Goal: Transaction & Acquisition: Purchase product/service

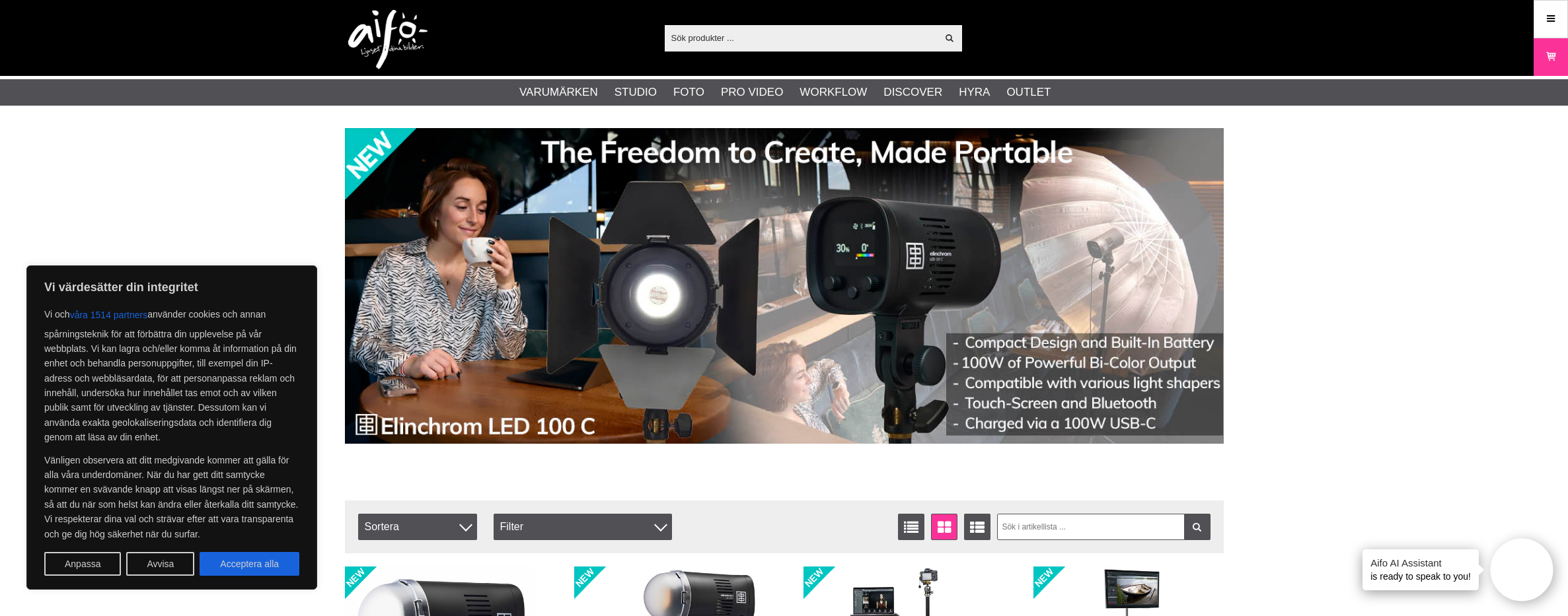
click at [882, 38] on input "text" at bounding box center [800, 37] width 273 height 19
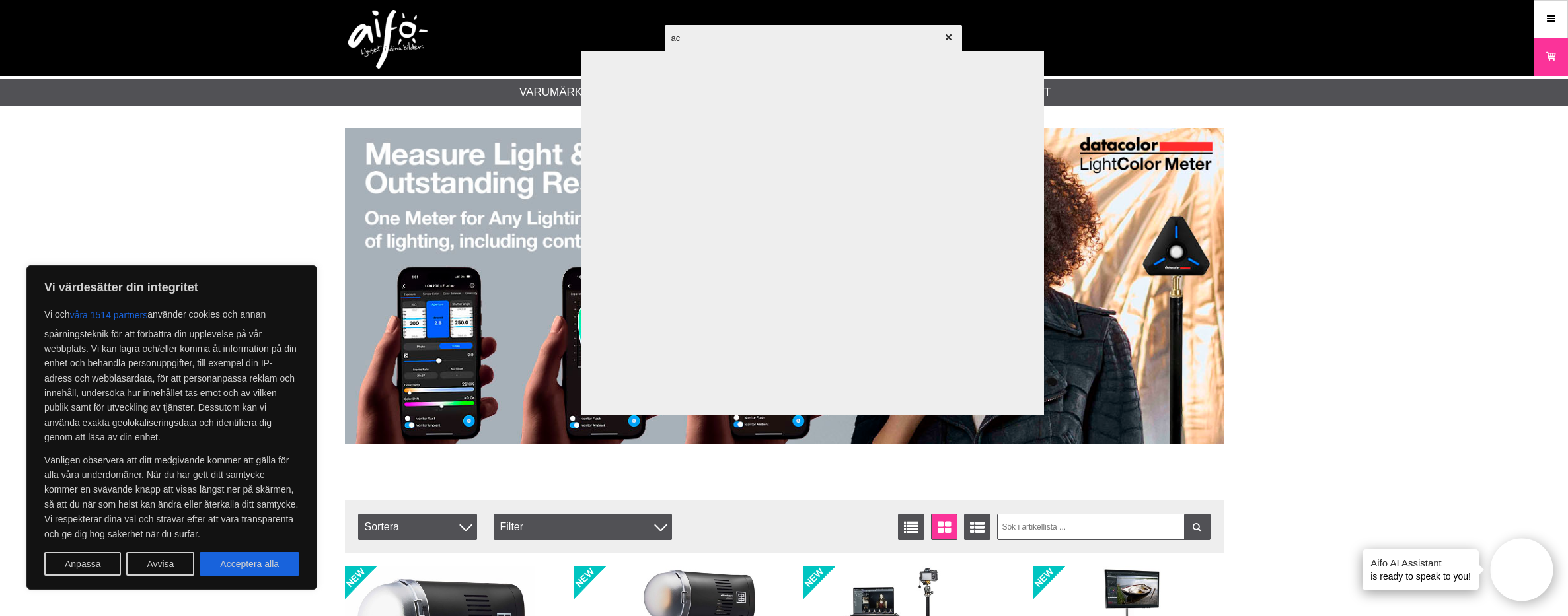
type input "a"
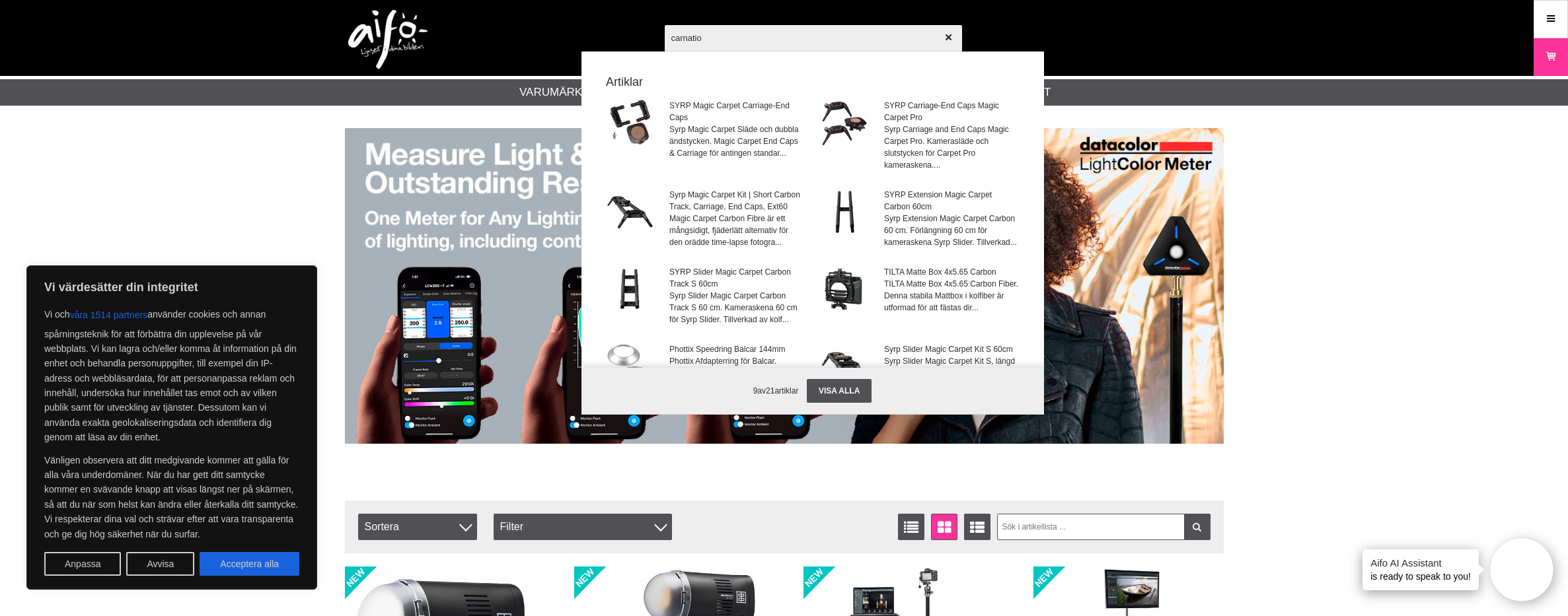
type input "carnation"
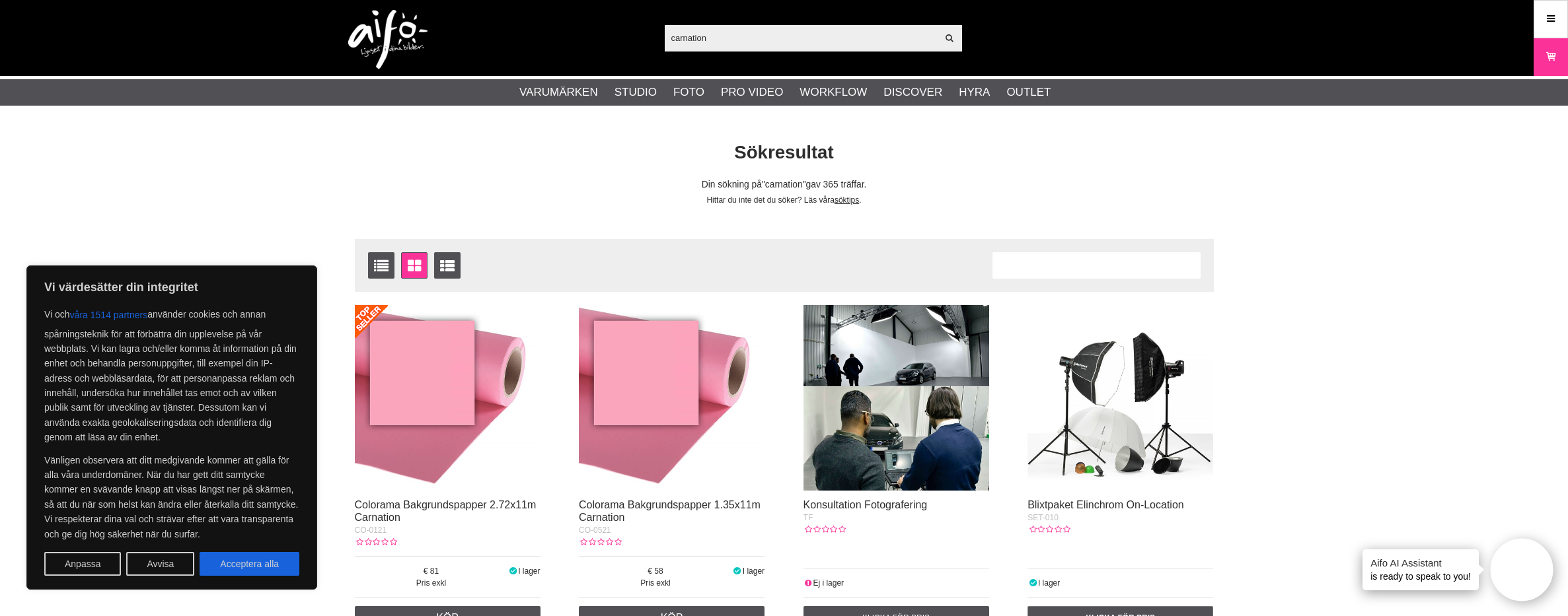
drag, startPoint x: 752, startPoint y: 40, endPoint x: 576, endPoint y: 37, distance: 176.0
click at [576, 37] on div "carnation Visa alla Artiklar Kategorier av artiklar Din sökning på gav inga trä…" at bounding box center [784, 38] width 898 height 76
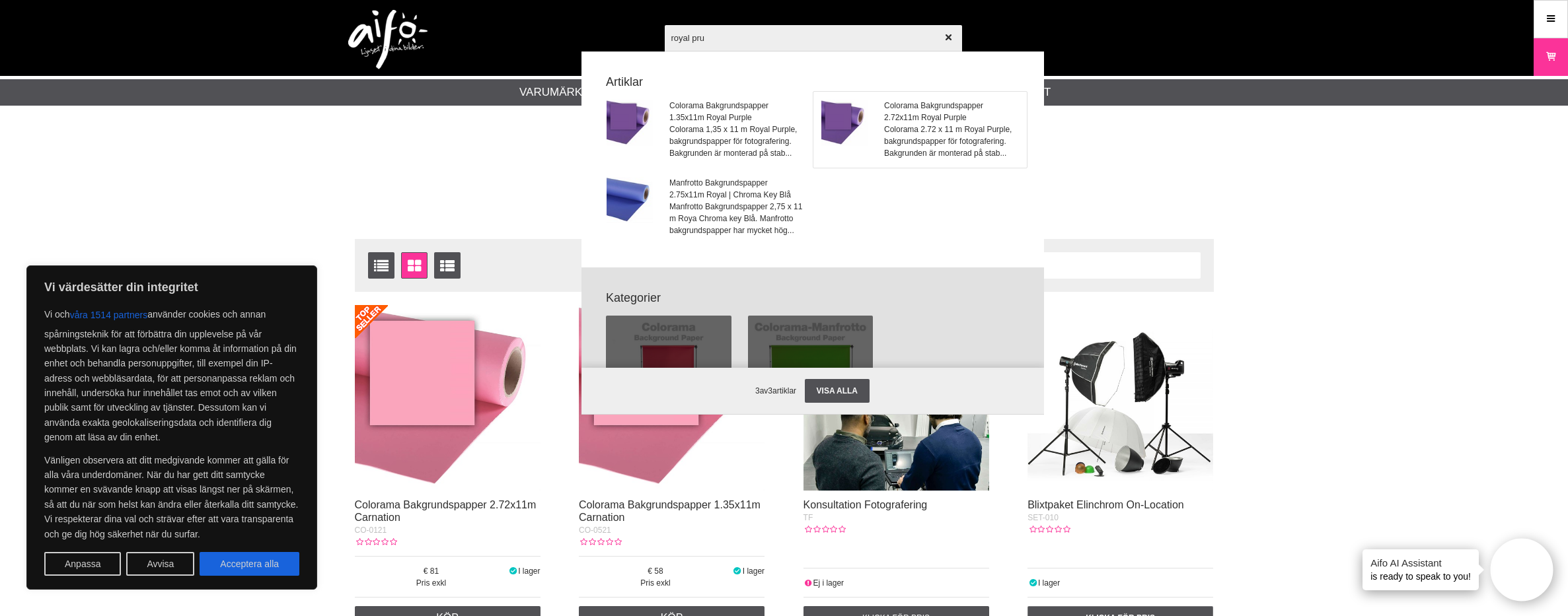
type input "royal pru"
click at [923, 115] on span "Colorama Bakgrundspapper 2.72x11m Royal Purple" at bounding box center [950, 111] width 134 height 24
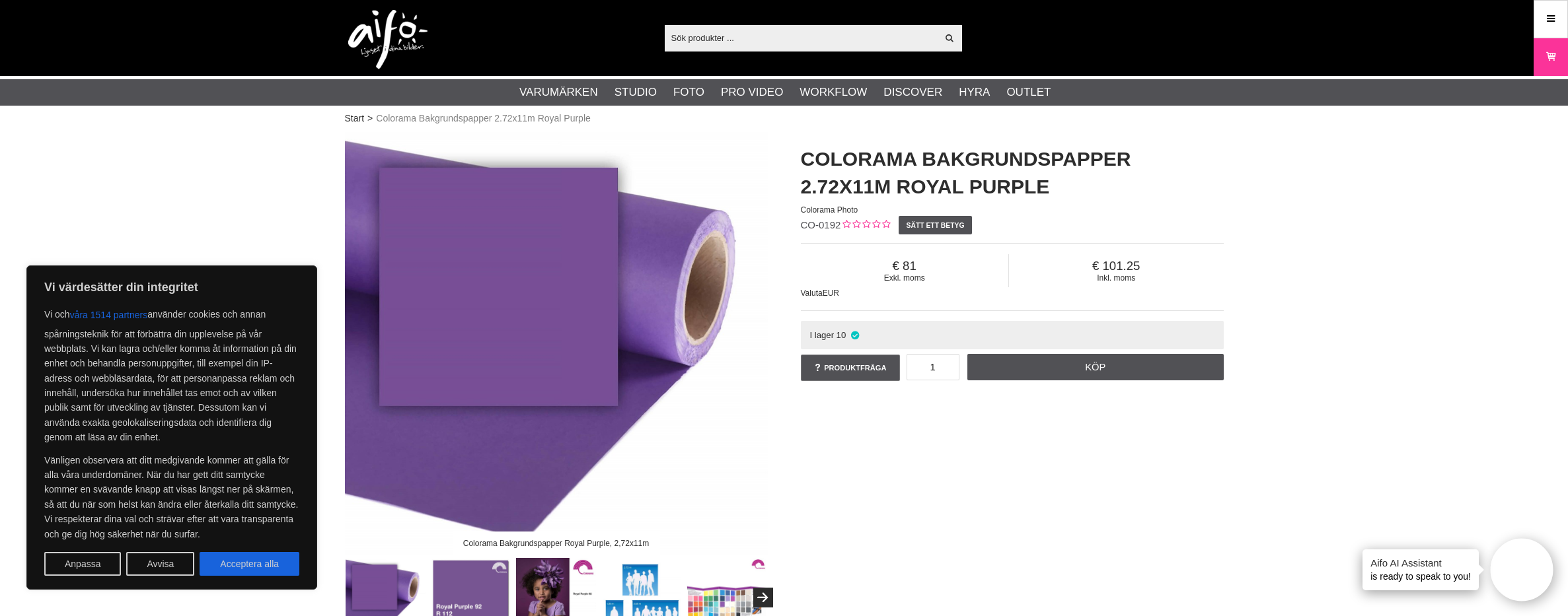
click at [1006, 158] on h1 "Colorama Bakgrundspapper 2.72x11m Royal Purple" at bounding box center [1012, 173] width 423 height 55
drag, startPoint x: 1364, startPoint y: 215, endPoint x: 1348, endPoint y: 191, distance: 28.8
